Goal: Check status: Check status

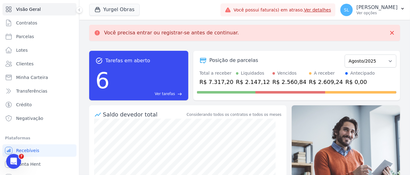
scroll to position [24, 0]
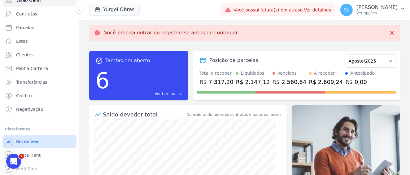
click at [45, 139] on link "Recebíveis" at bounding box center [39, 141] width 74 height 12
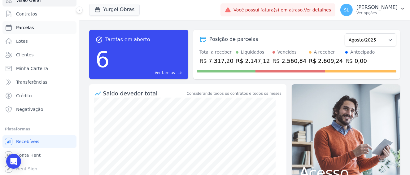
click at [41, 23] on link "Parcelas" at bounding box center [39, 27] width 74 height 12
click at [39, 27] on link "Parcelas" at bounding box center [39, 27] width 74 height 12
select select
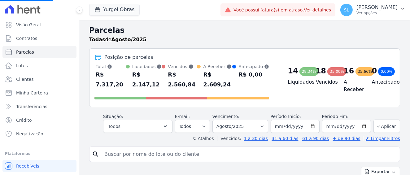
select select
click at [195, 120] on select "Todos Lido Não-lido" at bounding box center [192, 126] width 35 height 13
click at [232, 120] on select "[GEOGRAPHIC_DATA] por período ──────── Todos os meses Agosto/2021 Setembro/2021…" at bounding box center [240, 126] width 56 height 13
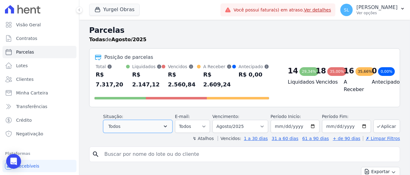
click at [164, 122] on button "Todos" at bounding box center [137, 126] width 69 height 13
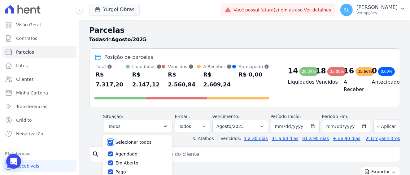
click at [113, 140] on input "Selecionar todos" at bounding box center [110, 142] width 5 height 5
checkbox input "false"
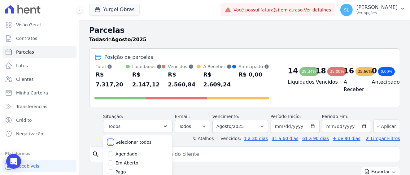
checkbox input "false"
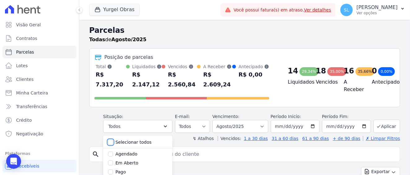
checkbox input "false"
click at [112, 163] on div "Selecionar todos [GEOGRAPHIC_DATA] Em [GEOGRAPHIC_DATA] Pago Processando Cancel…" at bounding box center [137, 167] width 69 height 65
click at [113, 165] on div "Selecionar todos [GEOGRAPHIC_DATA] Em [GEOGRAPHIC_DATA] Pago Processando Cancel…" at bounding box center [137, 167] width 69 height 65
drag, startPoint x: 113, startPoint y: 166, endPoint x: 116, endPoint y: 164, distance: 3.6
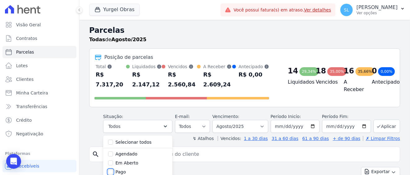
click at [113, 169] on input "Pago" at bounding box center [110, 171] width 5 height 5
checkbox input "true"
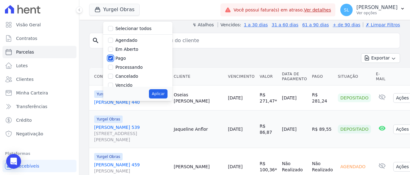
scroll to position [116, 0]
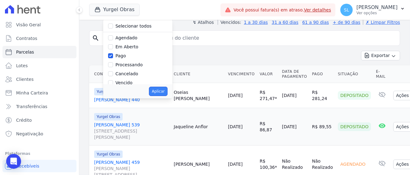
click at [164, 87] on button "Aplicar" at bounding box center [158, 91] width 18 height 9
select select "paid"
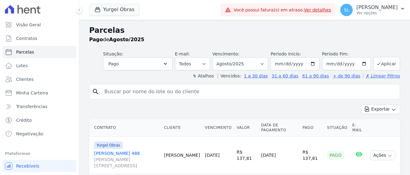
select select
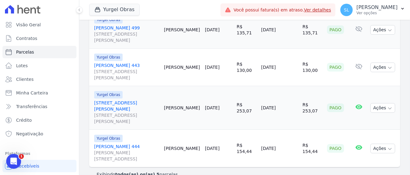
scroll to position [167, 0]
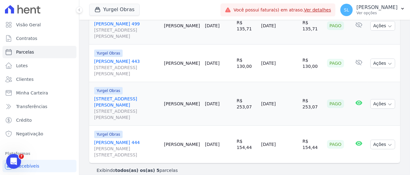
drag, startPoint x: 246, startPoint y: 134, endPoint x: 122, endPoint y: 138, distance: 124.5
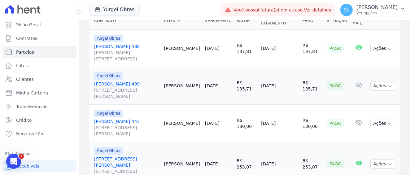
scroll to position [90, 0]
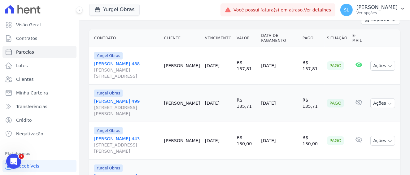
drag, startPoint x: 210, startPoint y: 74, endPoint x: 174, endPoint y: 72, distance: 36.0
